Goal: Information Seeking & Learning: Learn about a topic

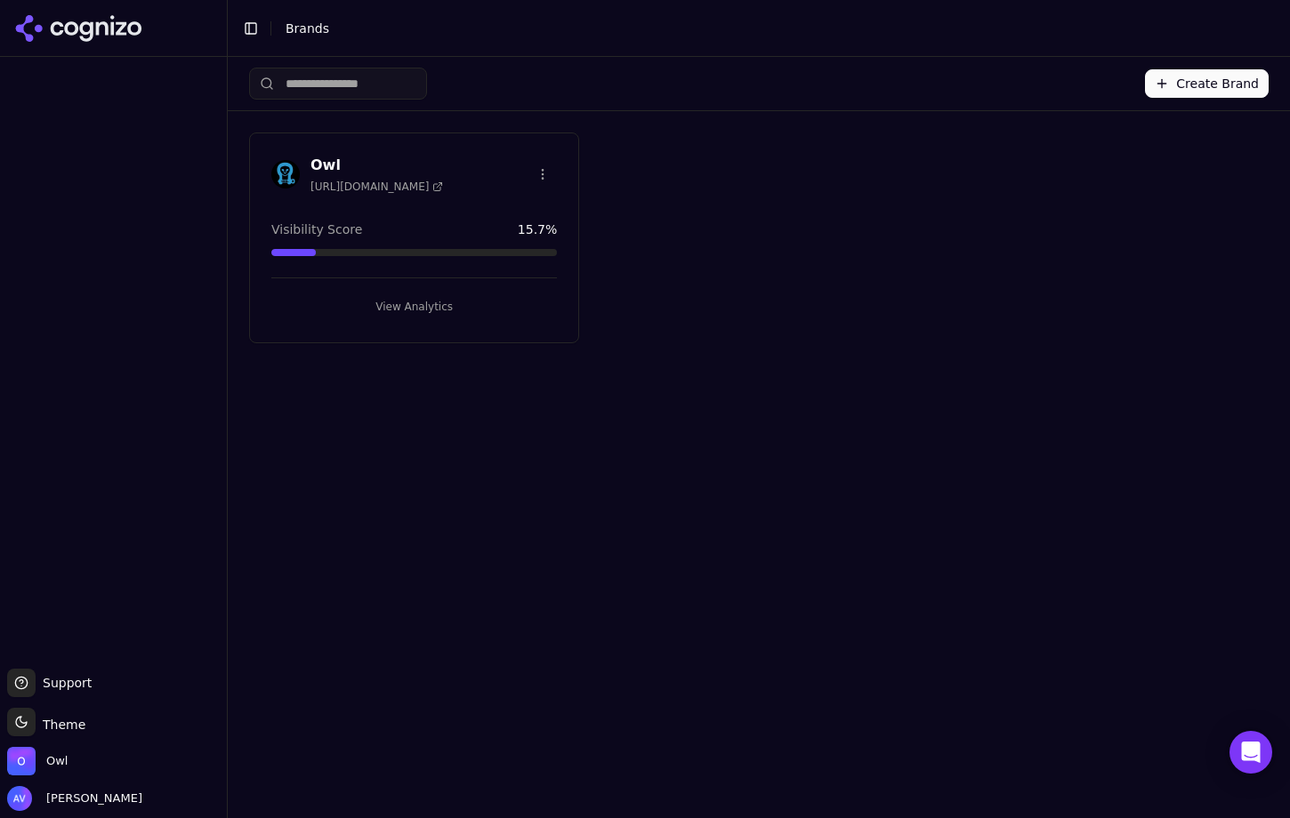
click at [438, 177] on div "Owl [URL][DOMAIN_NAME]" at bounding box center [413, 174] width 285 height 39
click at [543, 173] on html "Support Support Toggle theme Theme Owl [PERSON_NAME] Toggle Sidebar Brands Crea…" at bounding box center [645, 409] width 1290 height 818
click at [543, 170] on html "Support Support Toggle theme Theme Owl [PERSON_NAME] Toggle Sidebar Brands Crea…" at bounding box center [645, 409] width 1290 height 818
click at [417, 312] on button "View Analytics" at bounding box center [413, 307] width 285 height 28
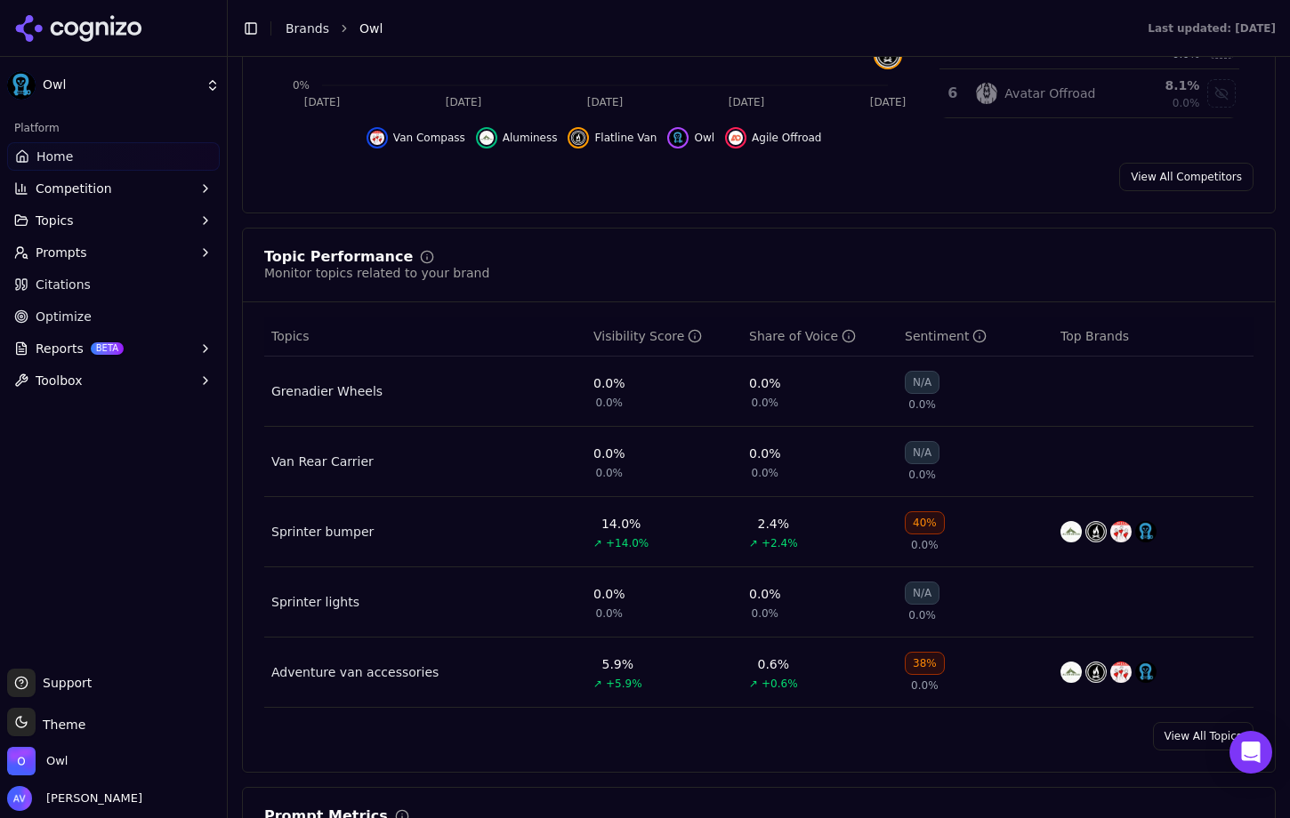
scroll to position [604, 0]
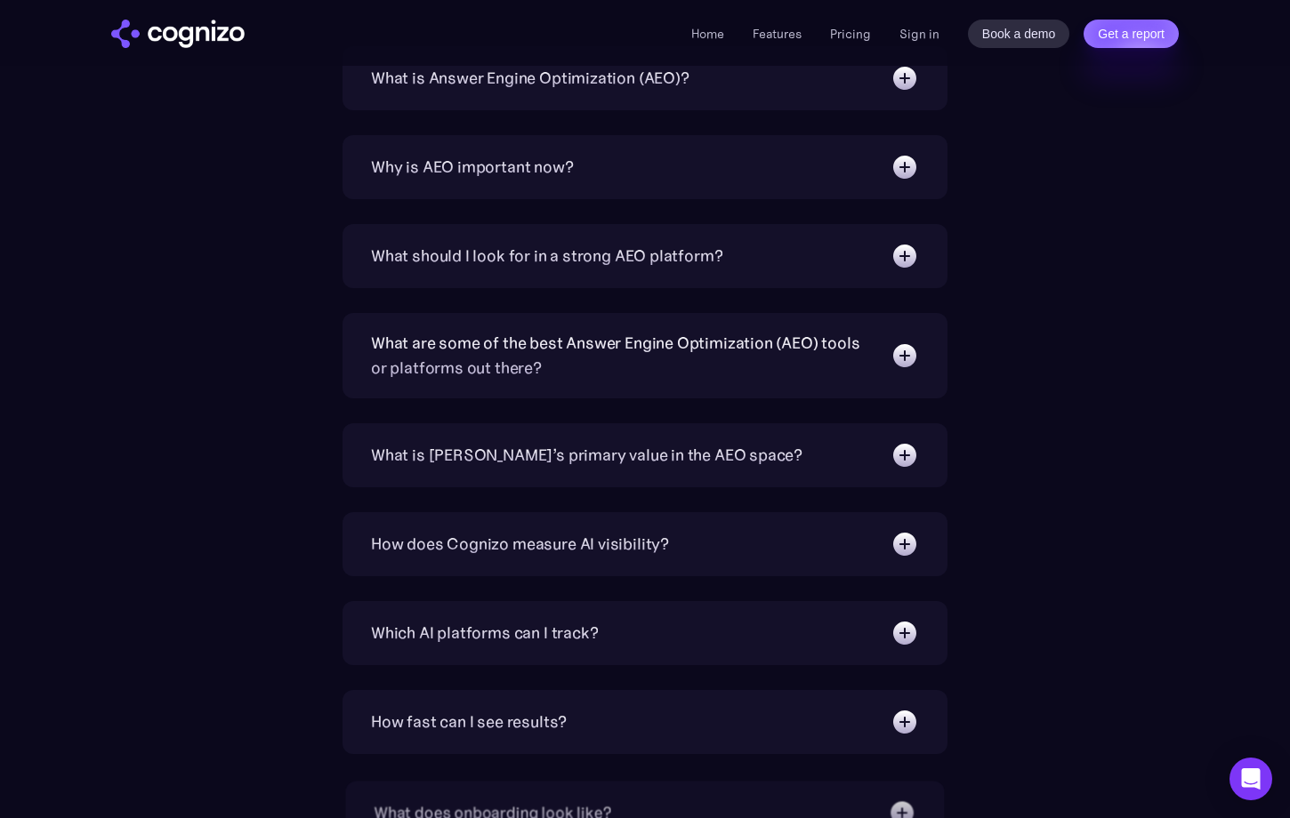
scroll to position [5655, 0]
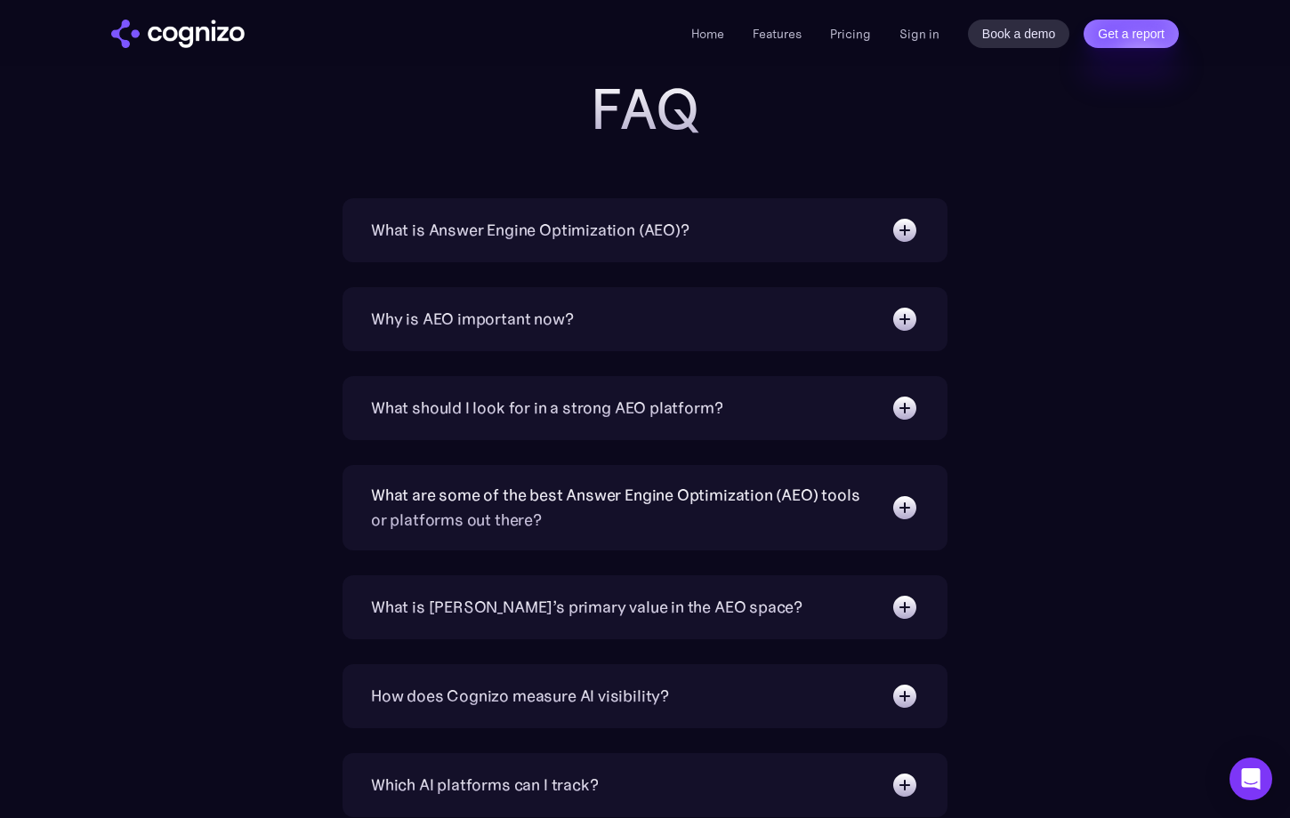
click at [633, 223] on div "What is Answer Engine Optimization (AEO)?" at bounding box center [530, 230] width 318 height 25
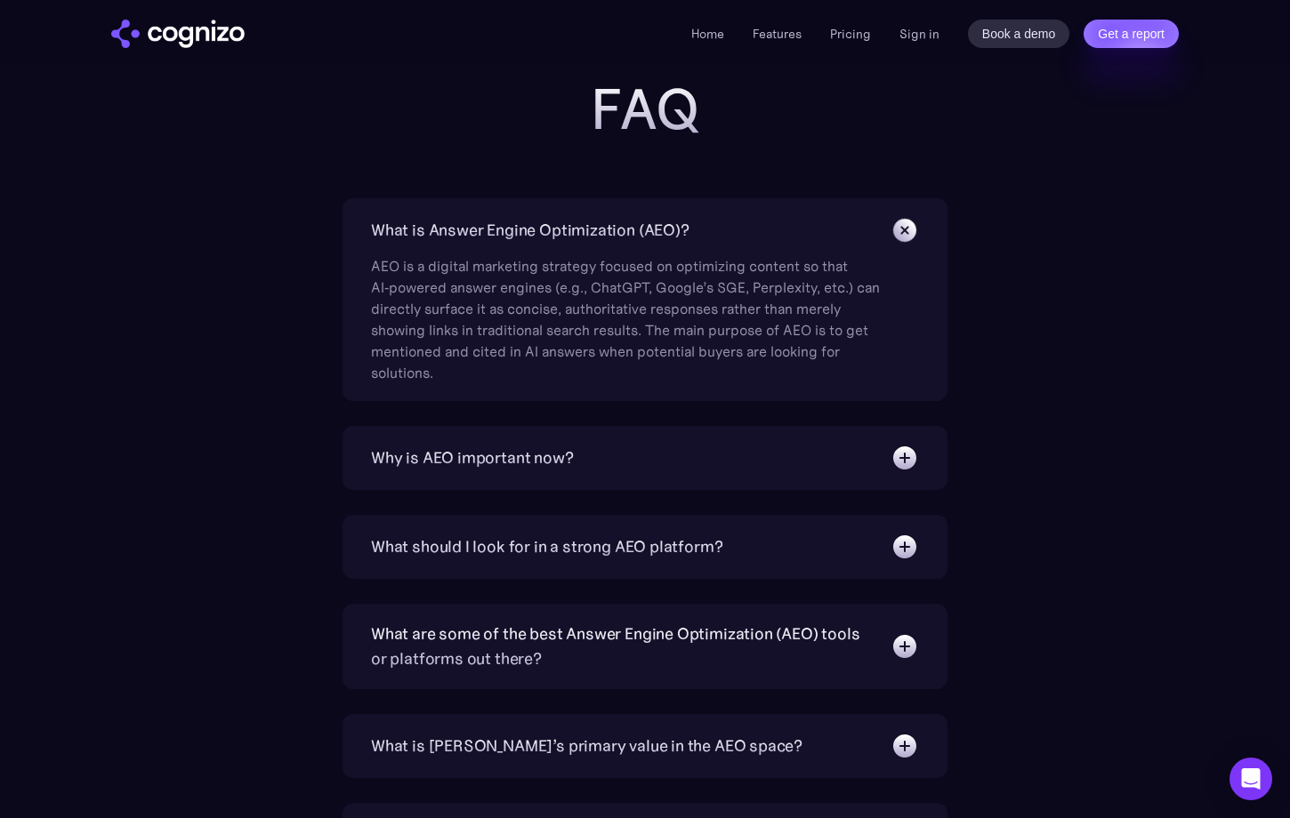
click at [699, 236] on div "What is Answer Engine Optimization (AEO)?" at bounding box center [645, 230] width 548 height 28
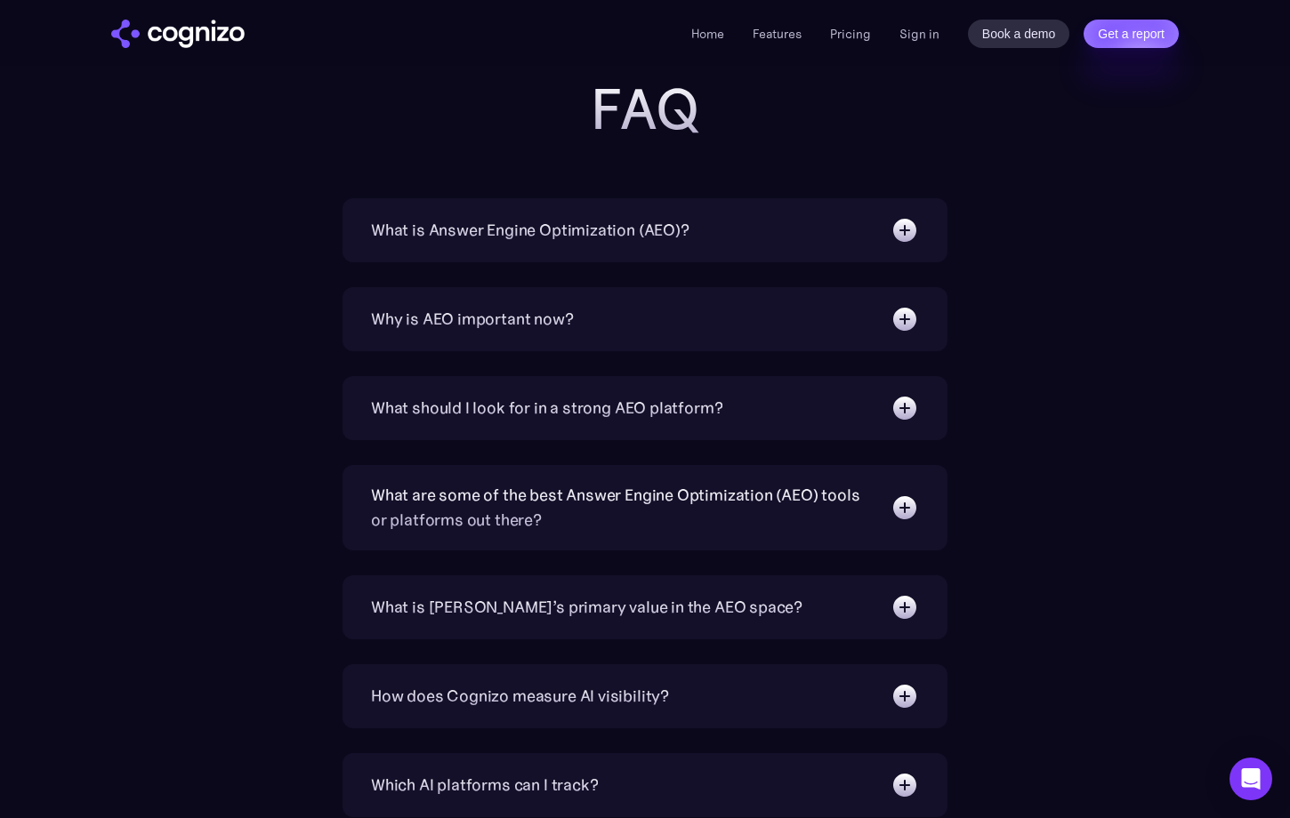
click at [663, 335] on div "Why is AEO important now? With increasing reliance on generative AI chatbots fo…" at bounding box center [644, 319] width 605 height 64
click at [662, 323] on div "Why is AEO important now?" at bounding box center [645, 319] width 548 height 28
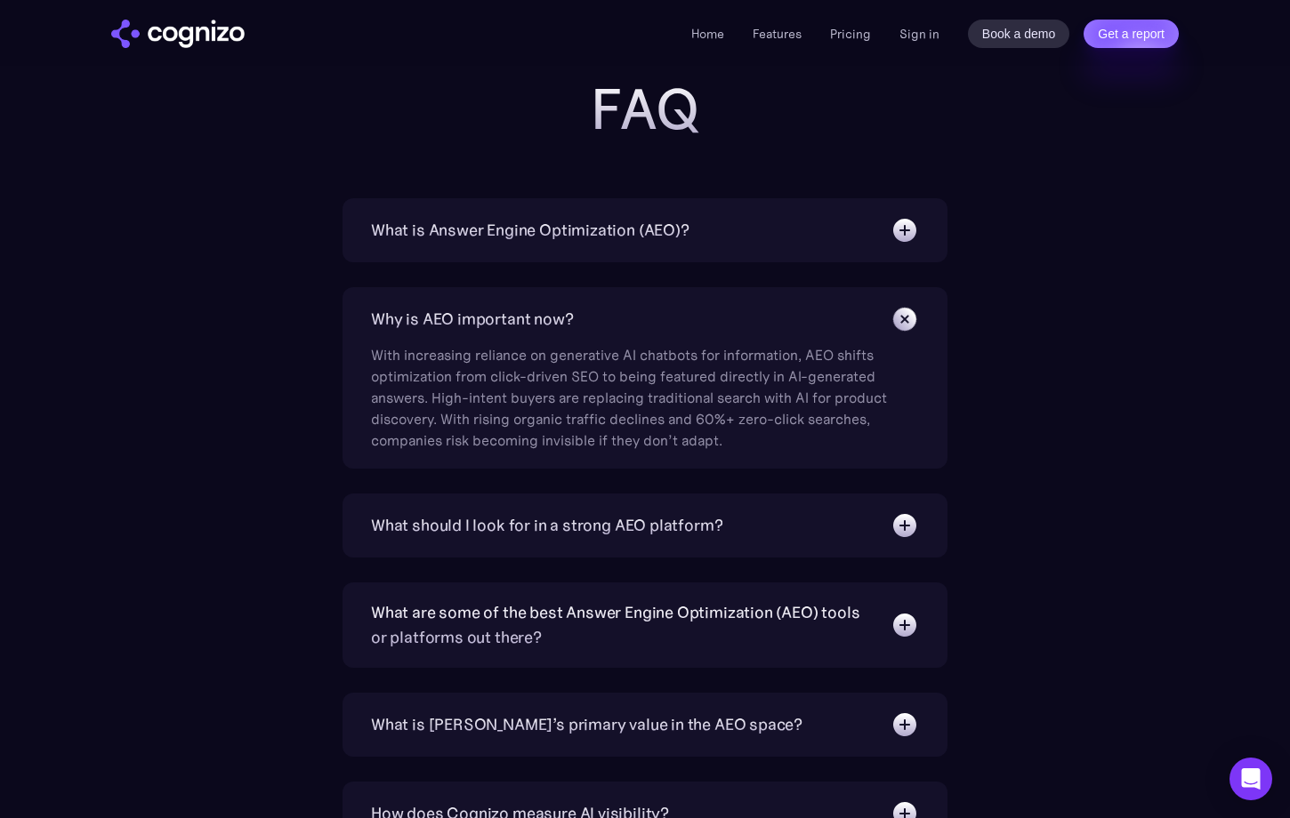
click at [662, 323] on div "Why is AEO important now?" at bounding box center [645, 319] width 548 height 28
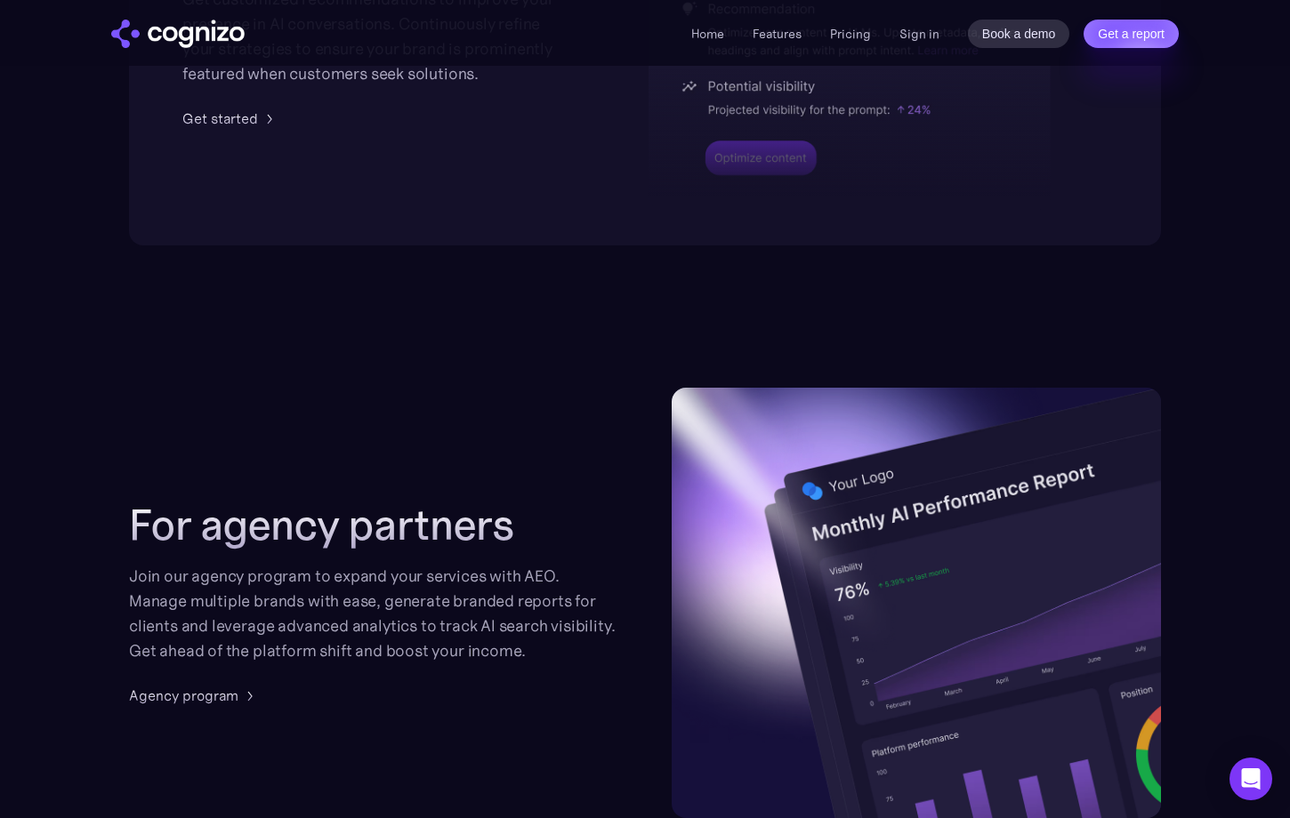
scroll to position [3702, 0]
